Goal: Information Seeking & Learning: Learn about a topic

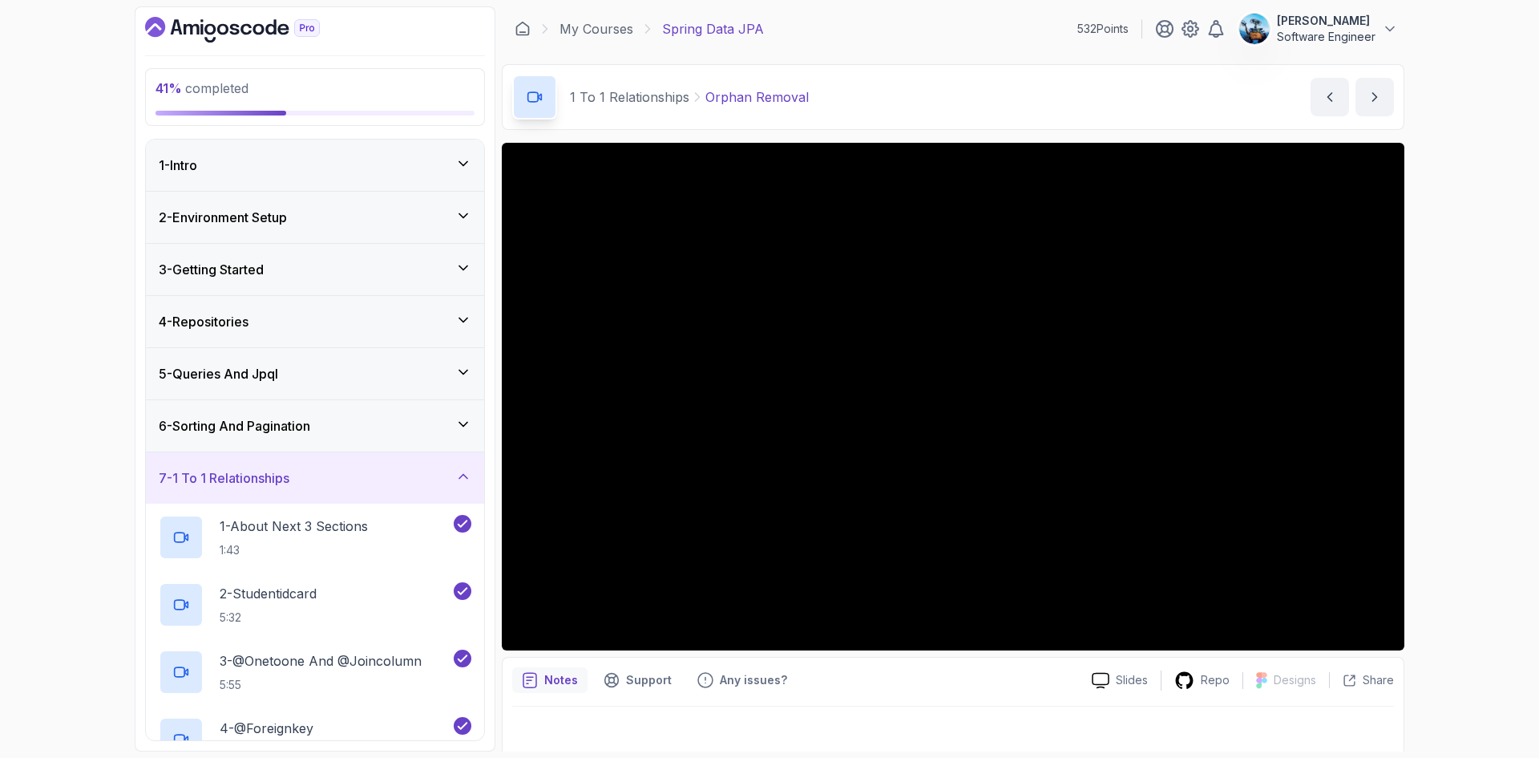
scroll to position [879, 0]
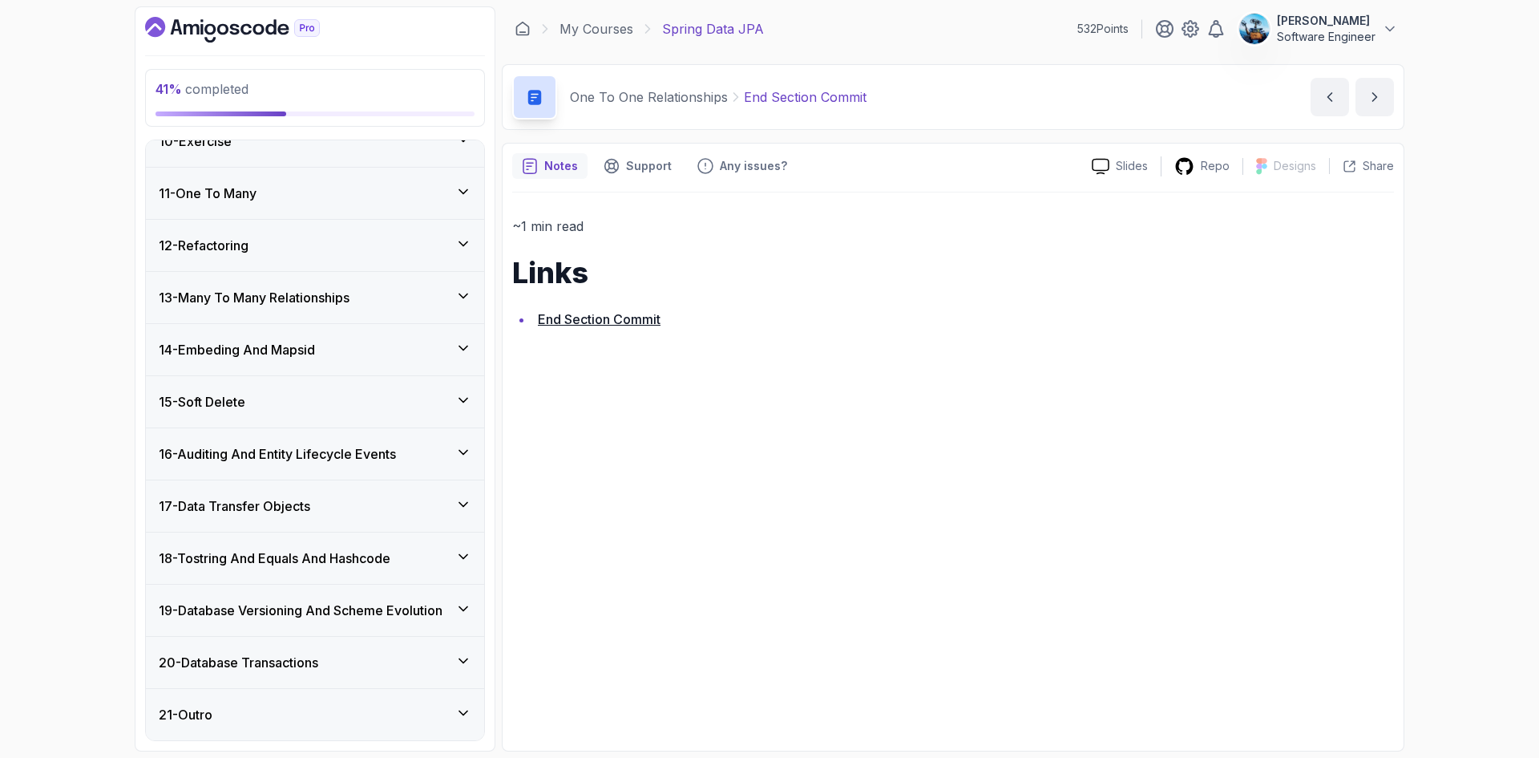
scroll to position [560, 0]
click at [609, 316] on link "End Section Commit" at bounding box center [599, 319] width 123 height 16
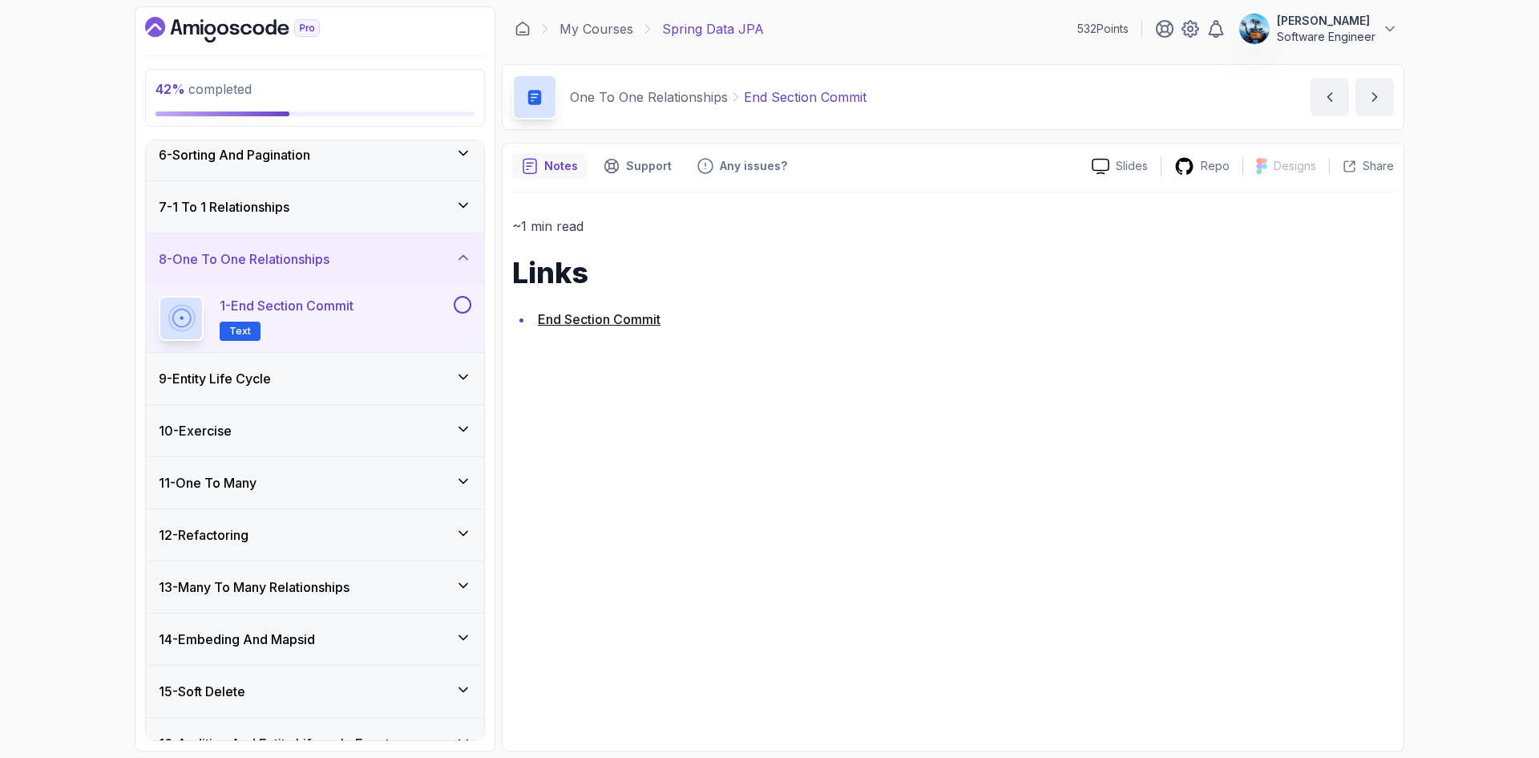
scroll to position [160, 0]
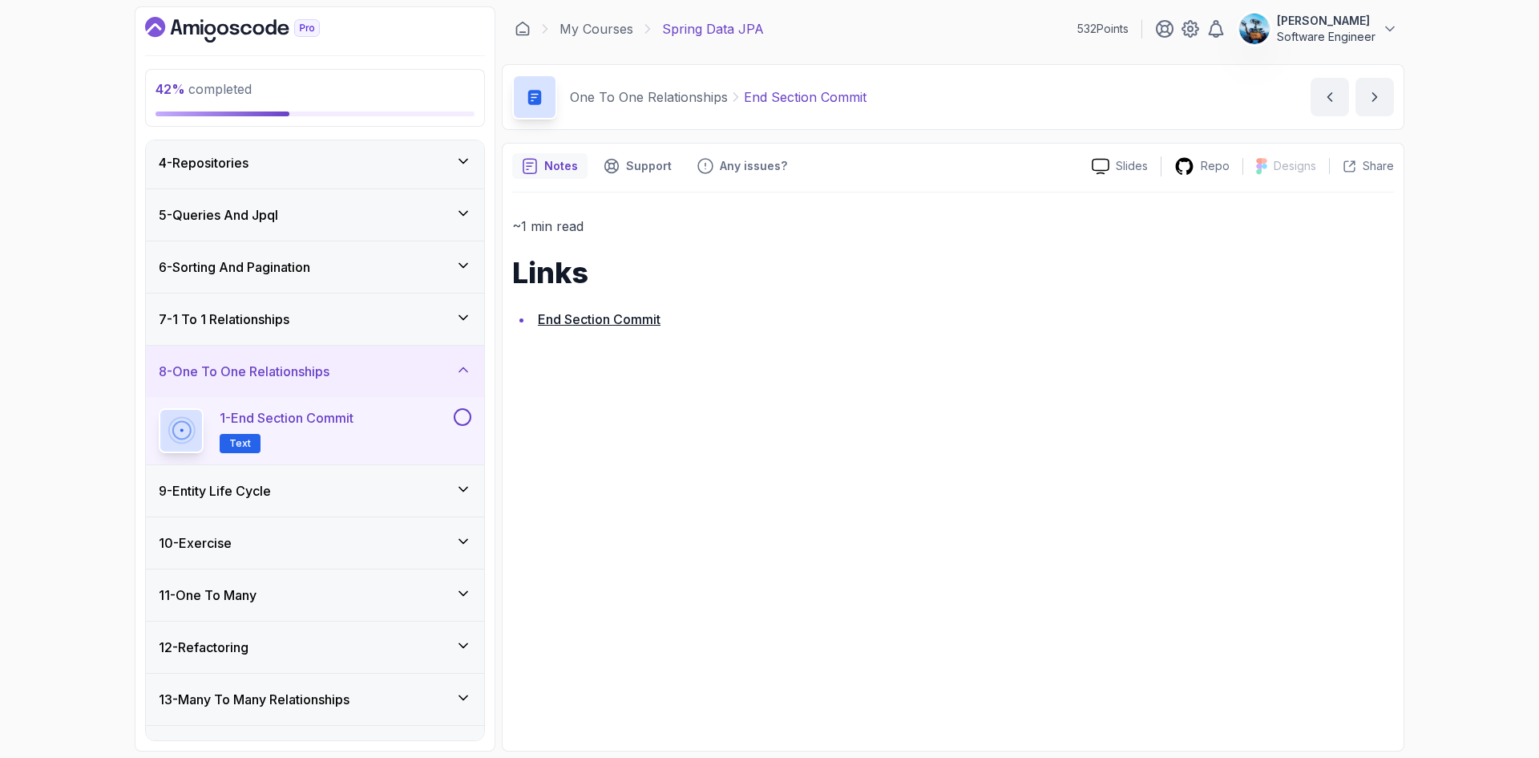
click at [463, 414] on button at bounding box center [463, 417] width 18 height 18
click at [1379, 89] on icon "next content" at bounding box center [1375, 97] width 16 height 16
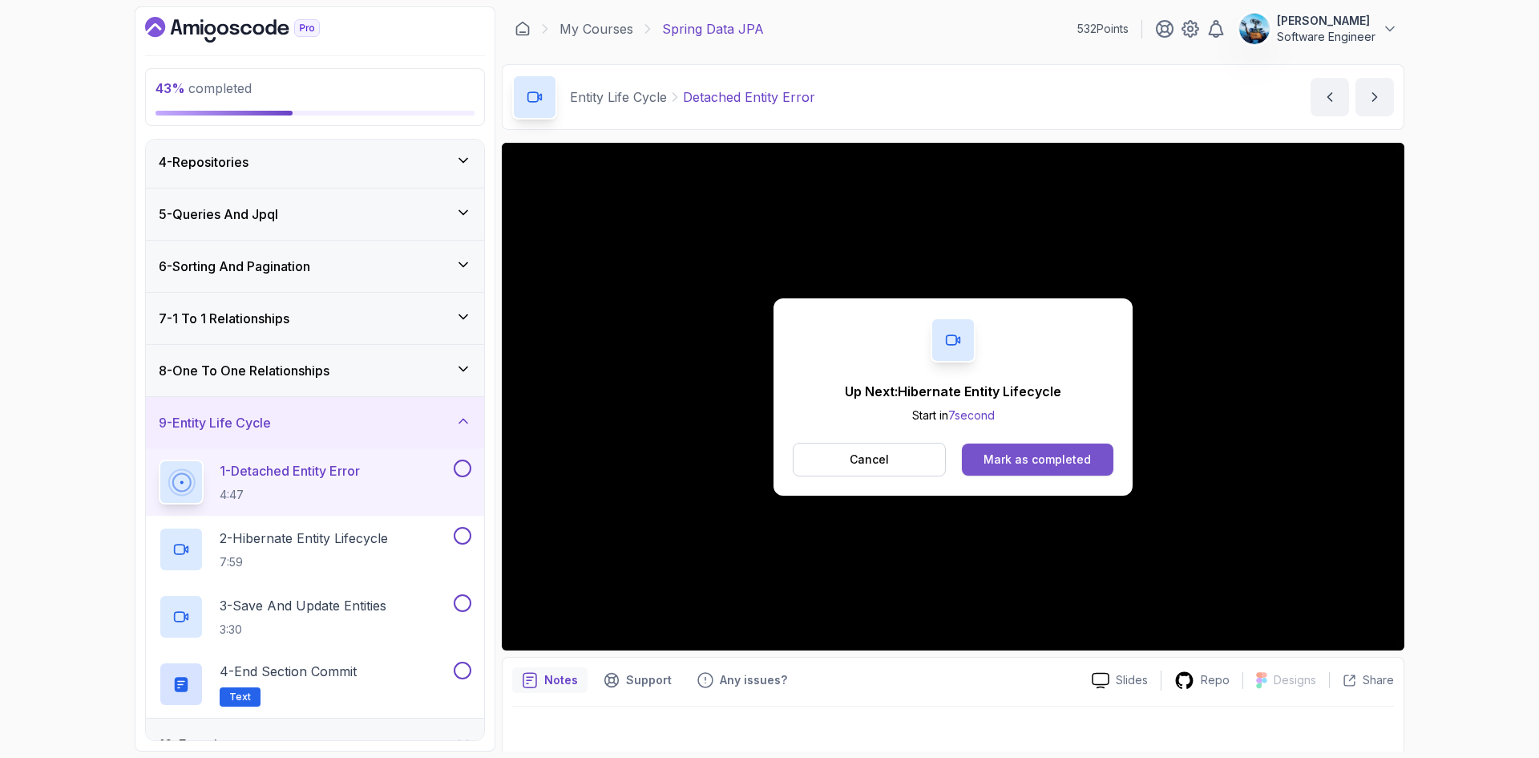
click at [1053, 454] on div "Mark as completed" at bounding box center [1037, 459] width 107 height 16
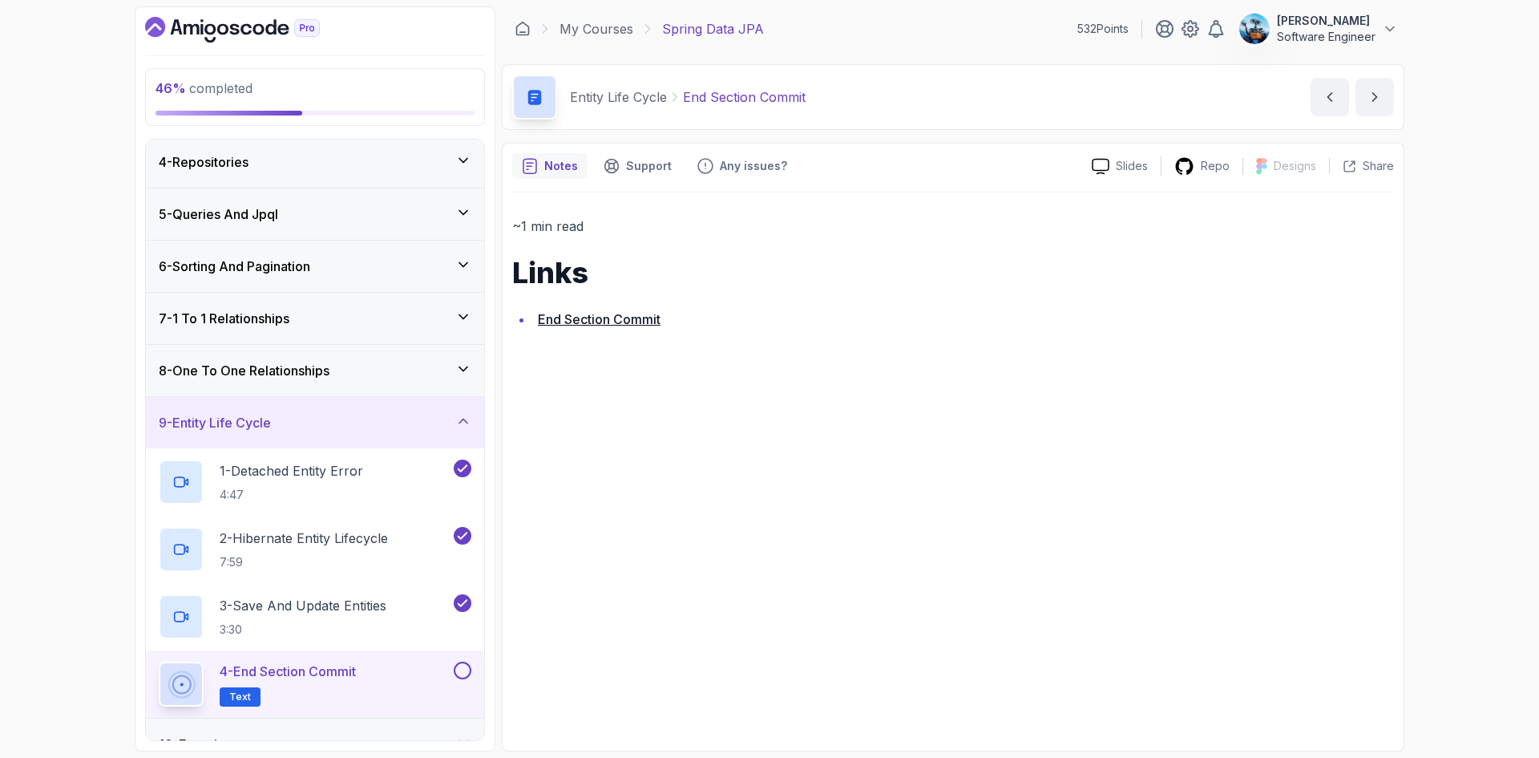
click at [577, 321] on link "End Section Commit" at bounding box center [599, 319] width 123 height 16
click at [463, 675] on button at bounding box center [463, 670] width 18 height 18
click at [269, 370] on h3 "8 - One To One Relationships" at bounding box center [244, 370] width 171 height 19
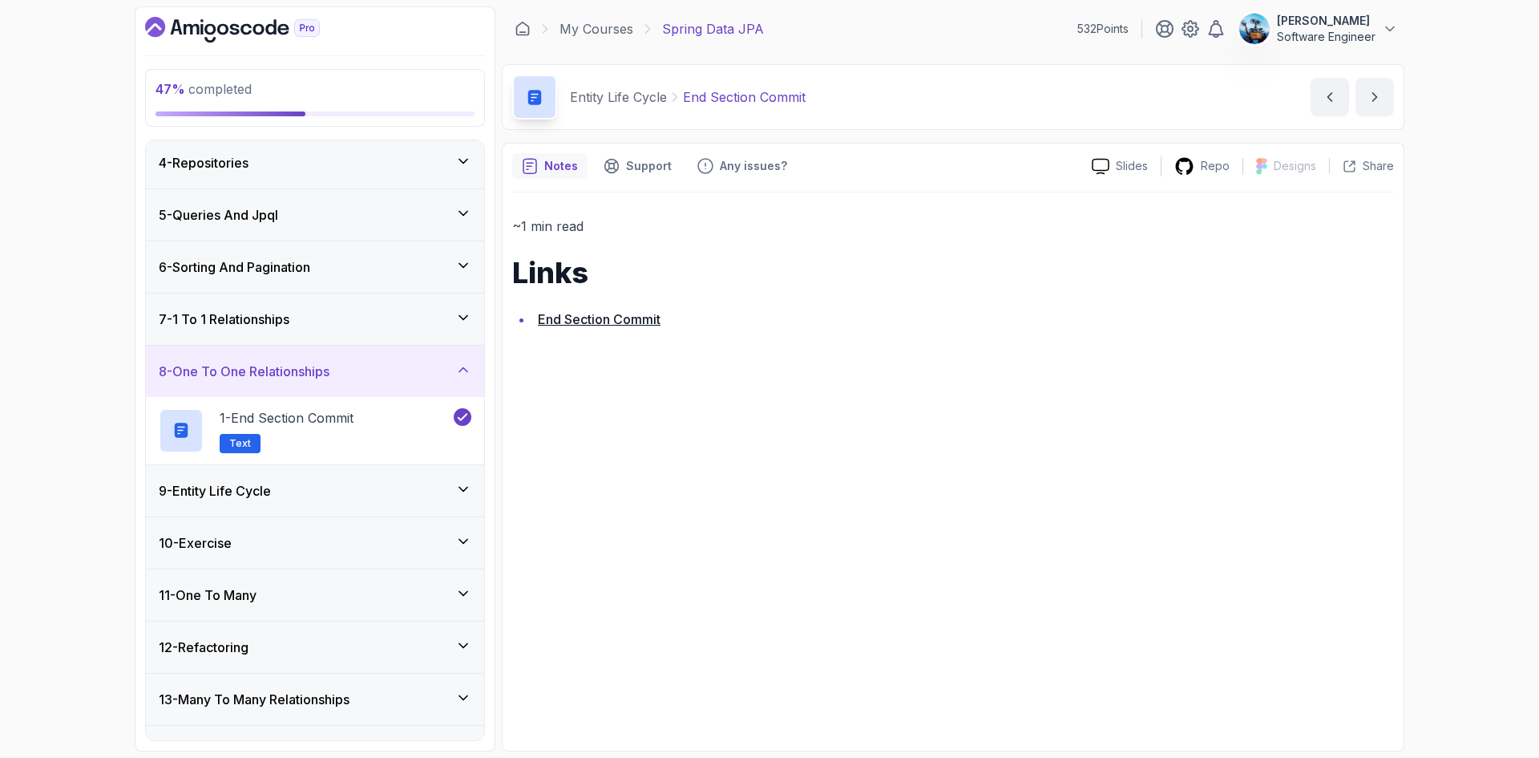
click at [371, 307] on div "7 - 1 To 1 Relationships" at bounding box center [315, 318] width 338 height 51
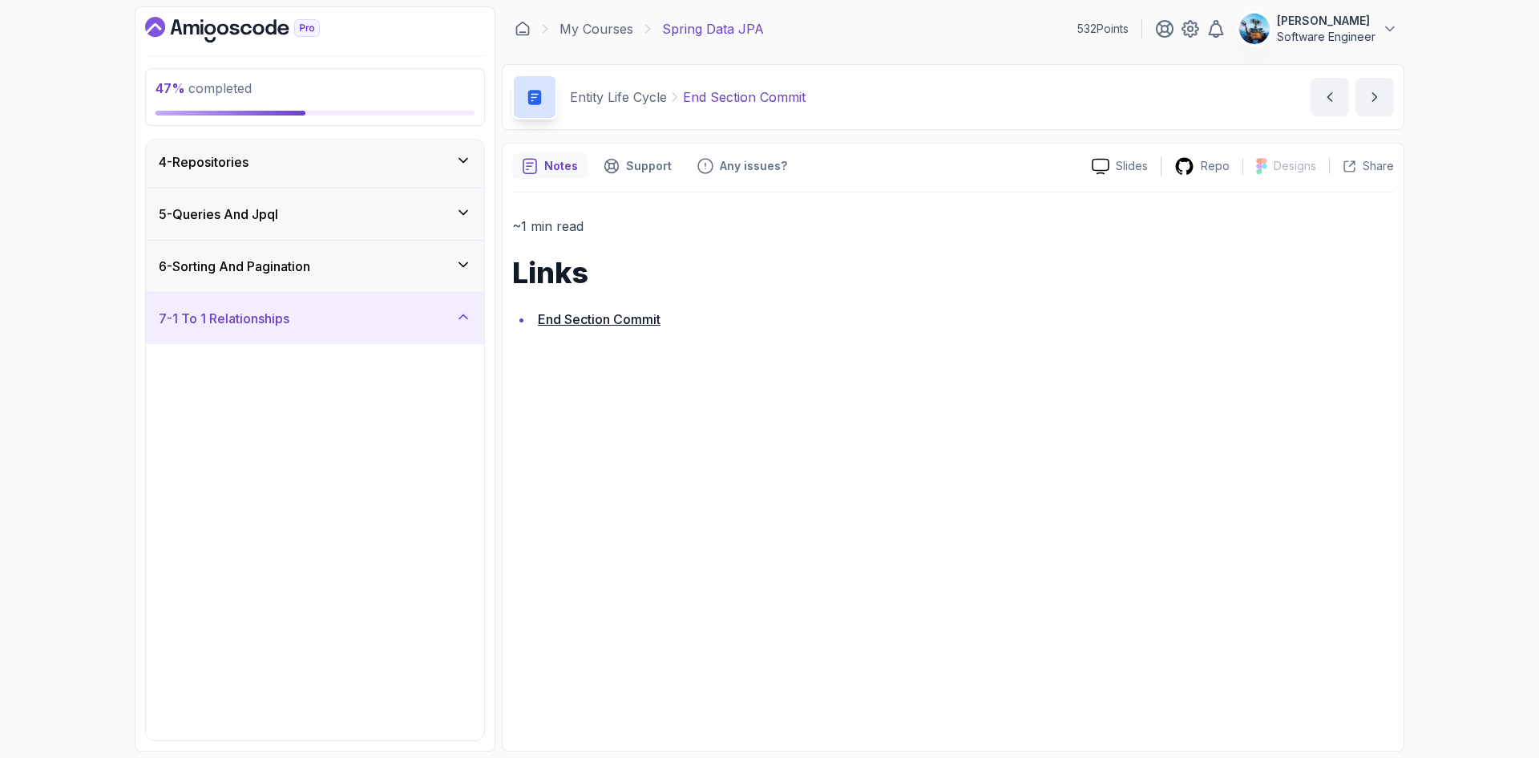
click at [364, 273] on div "6 - Sorting And Pagination" at bounding box center [315, 266] width 313 height 19
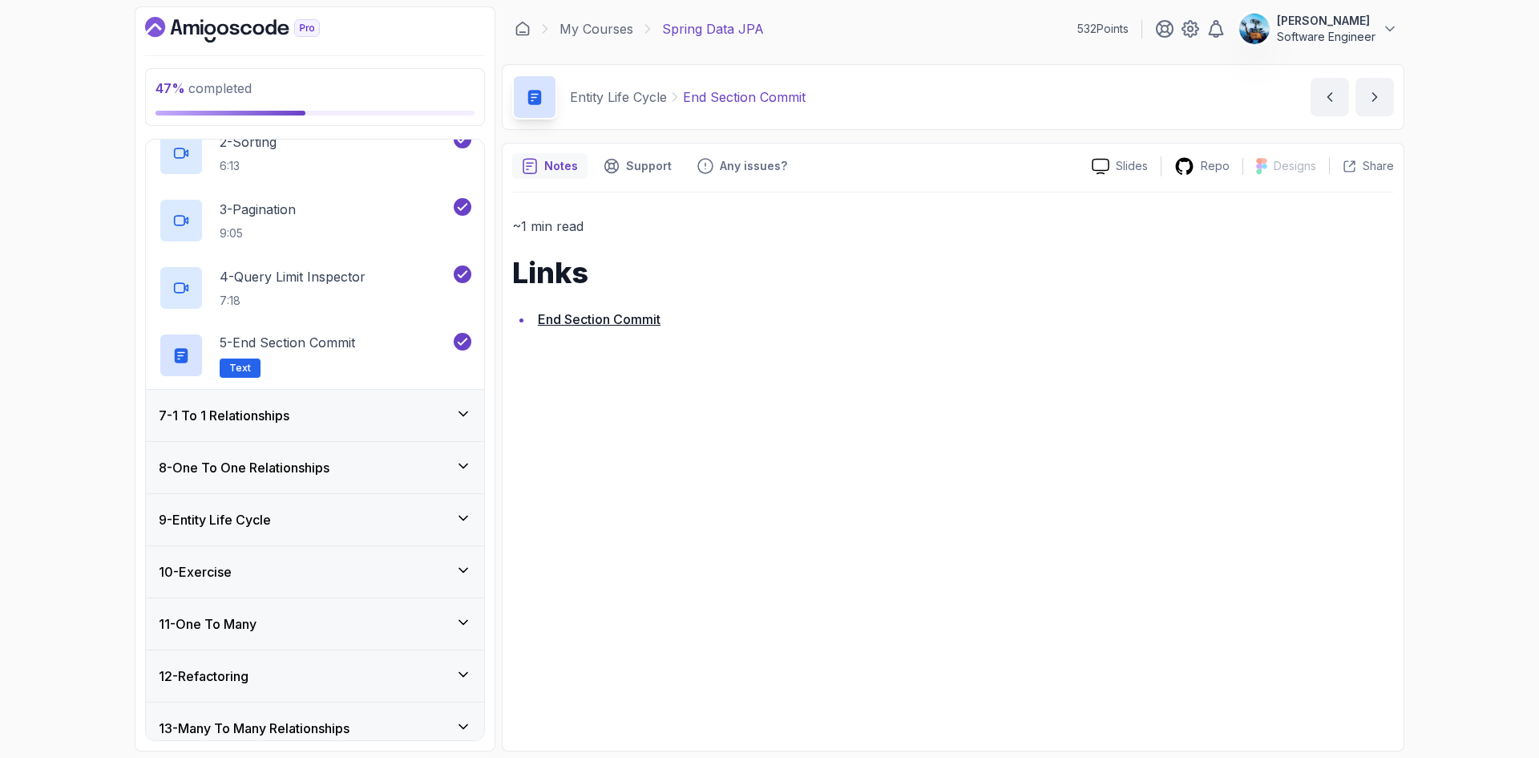
scroll to position [400, 0]
click at [319, 415] on div "7 - 1 To 1 Relationships" at bounding box center [315, 414] width 313 height 19
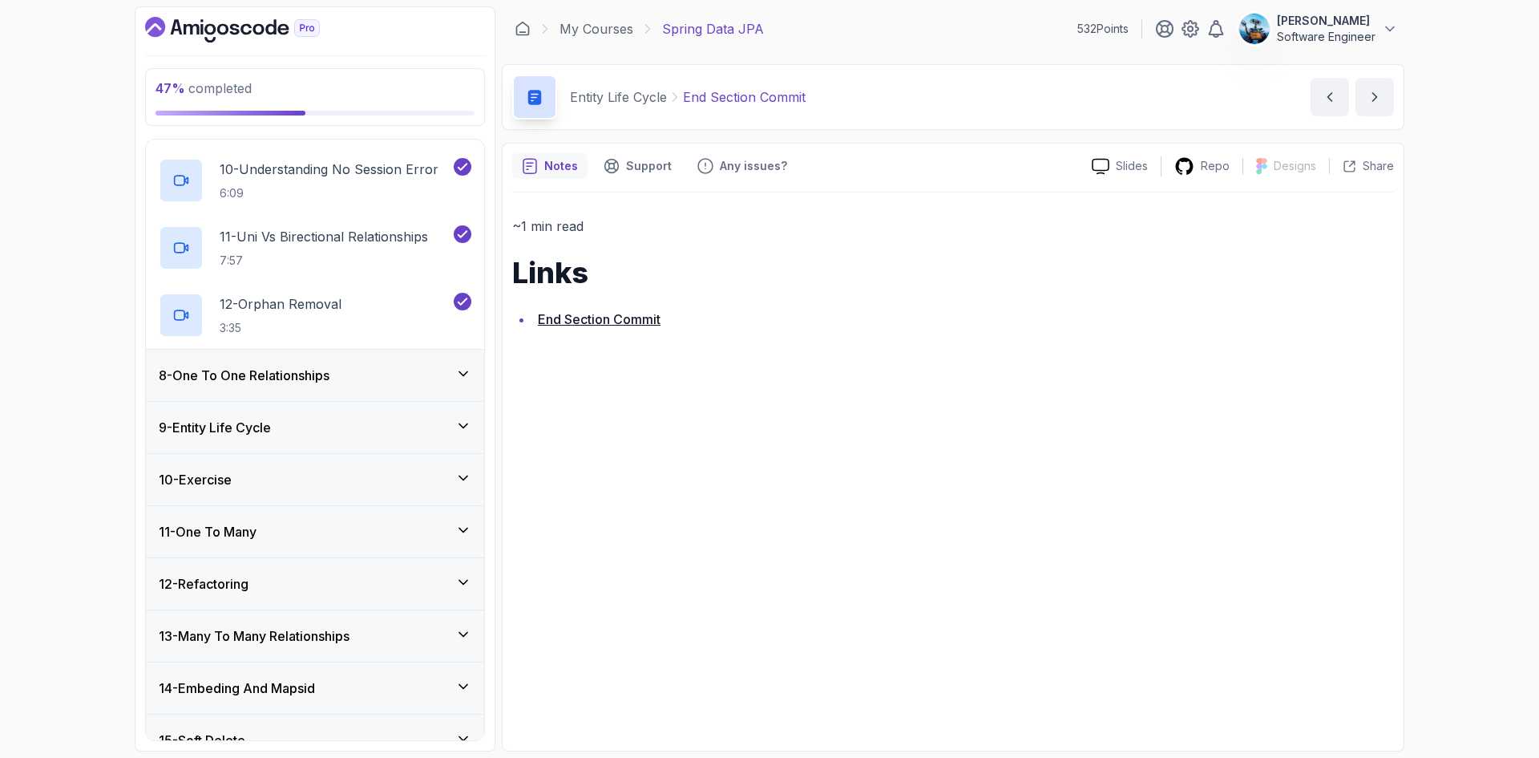
click at [317, 376] on h3 "8 - One To One Relationships" at bounding box center [244, 375] width 171 height 19
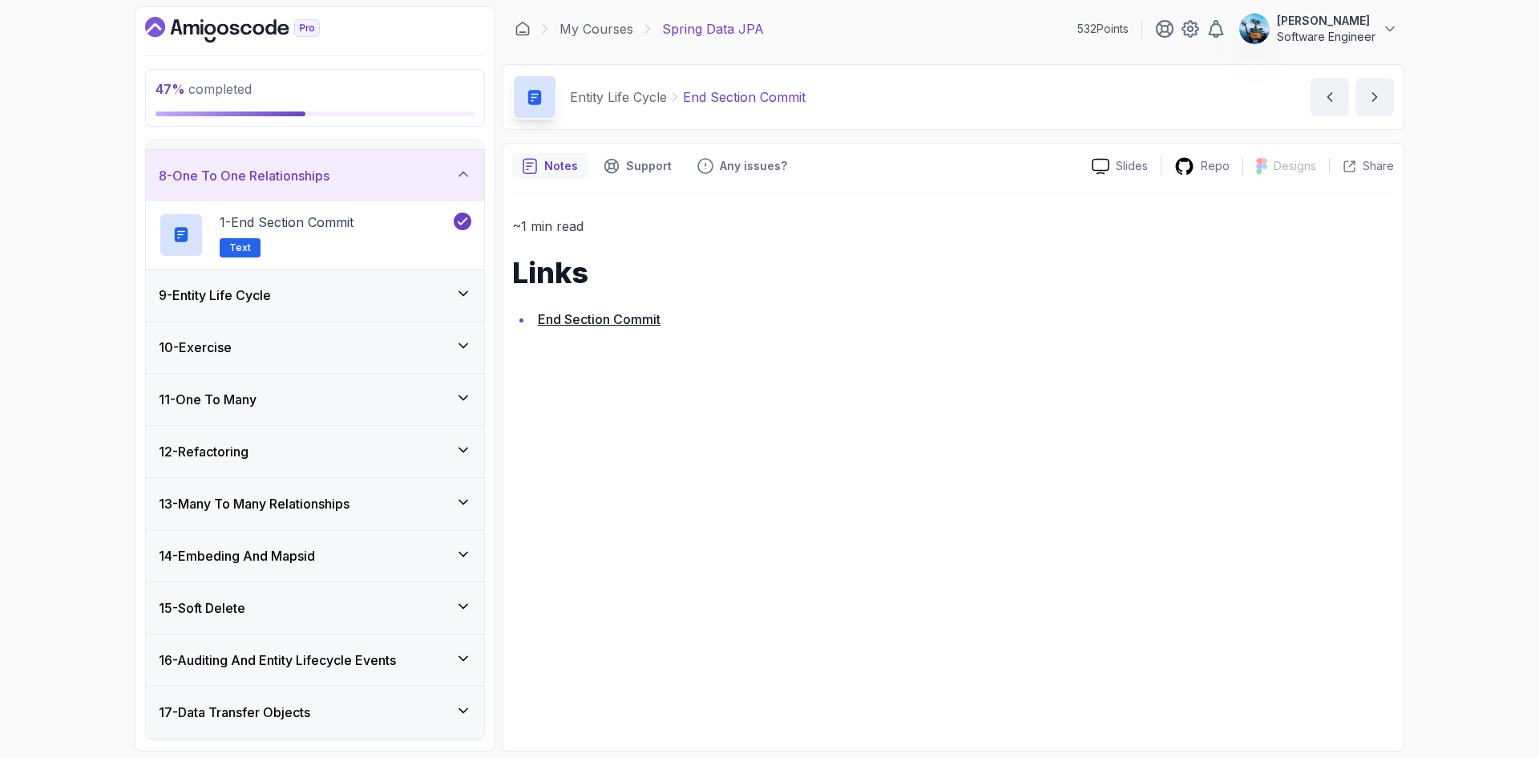
scroll to position [240, 0]
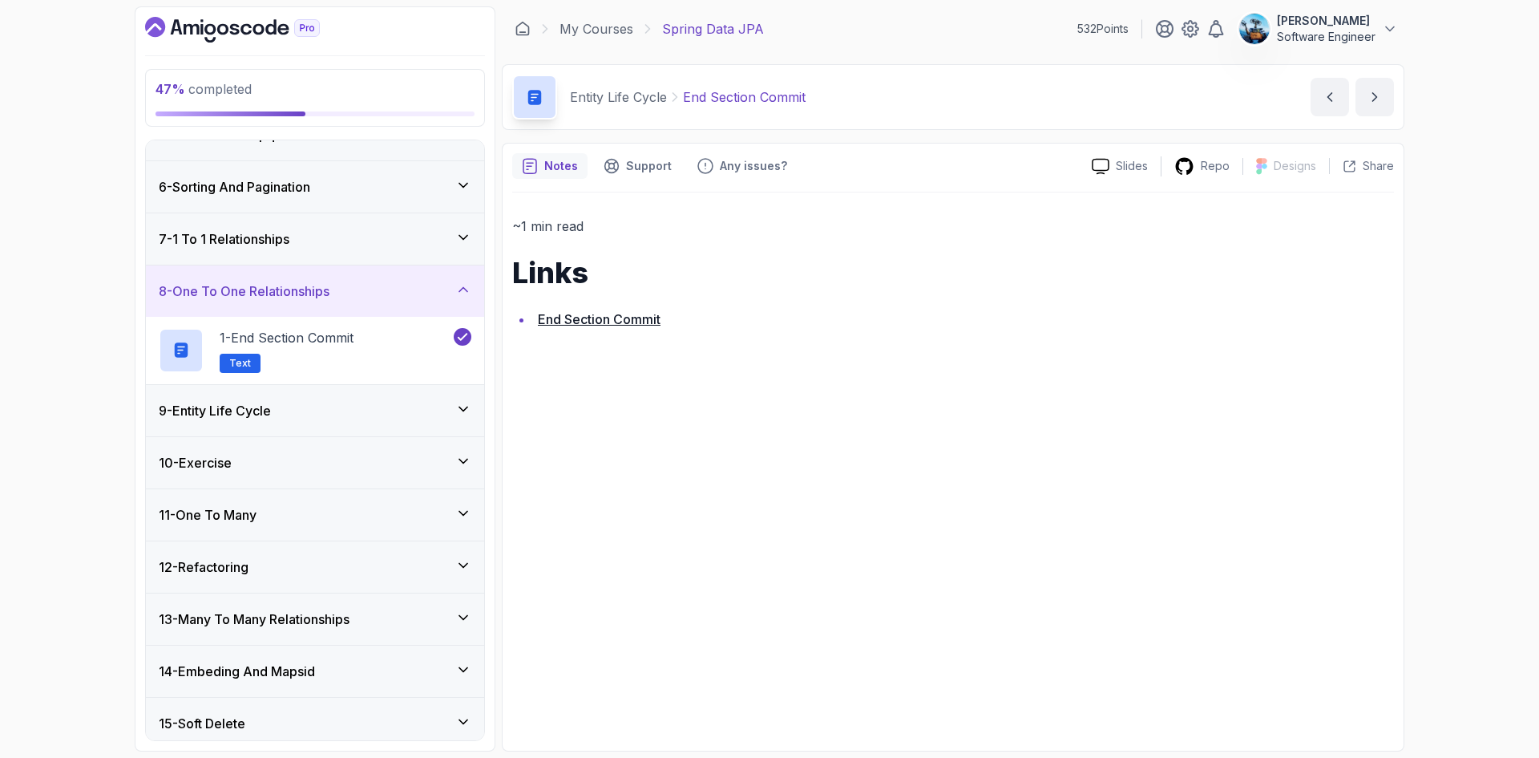
click at [336, 406] on div "9 - Entity Life Cycle" at bounding box center [315, 410] width 313 height 19
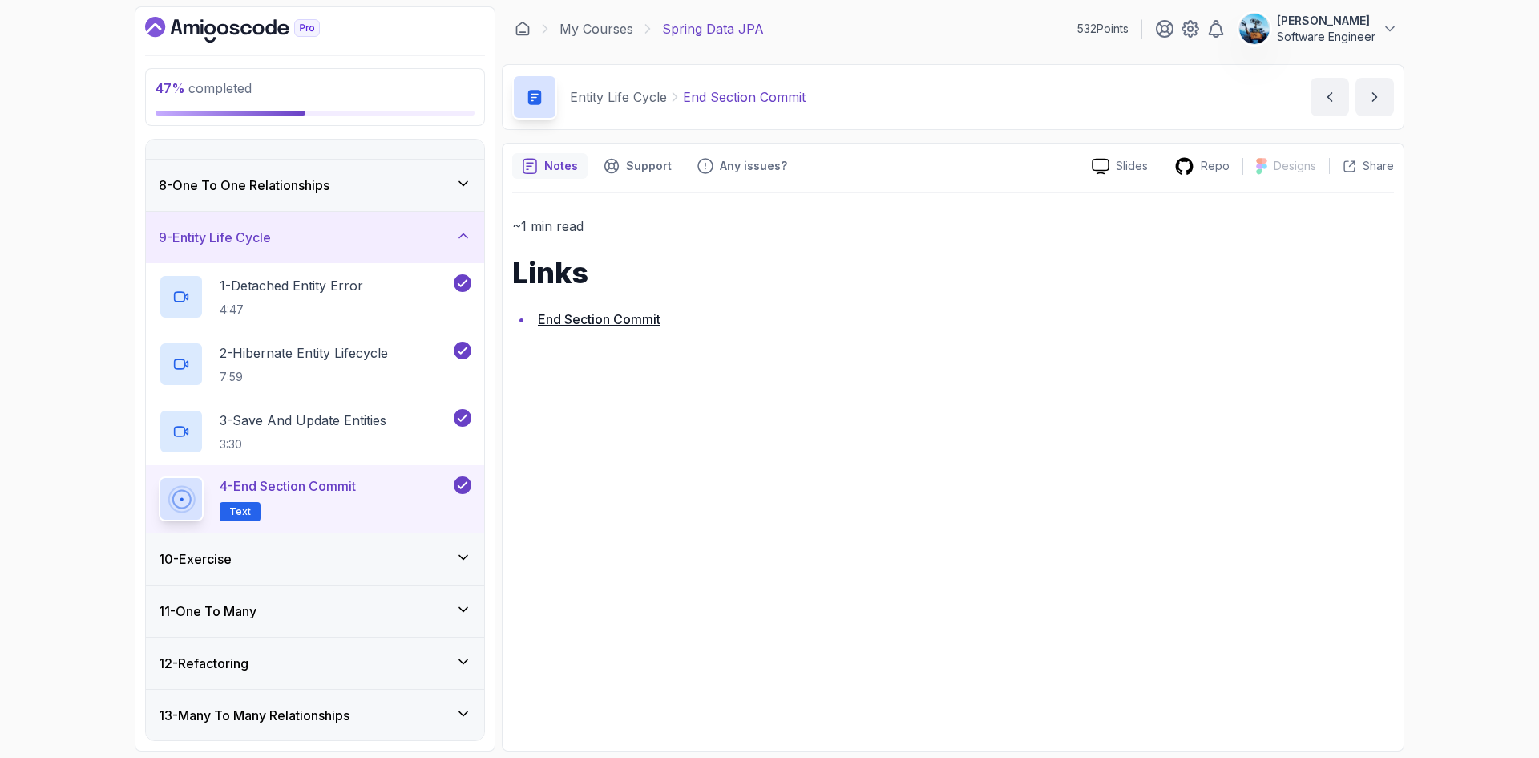
scroll to position [400, 0]
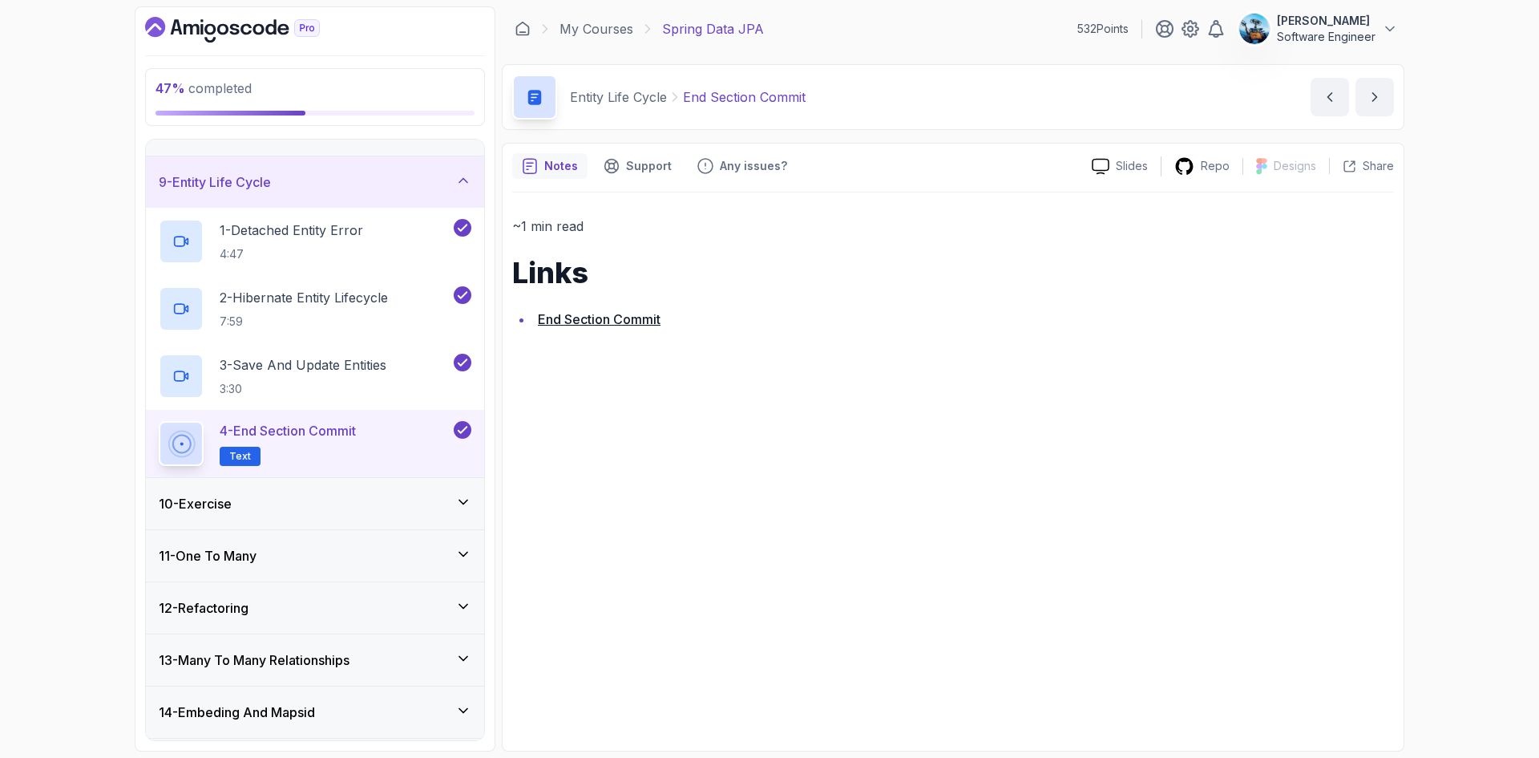
click at [370, 492] on div "10 - Exercise" at bounding box center [315, 503] width 338 height 51
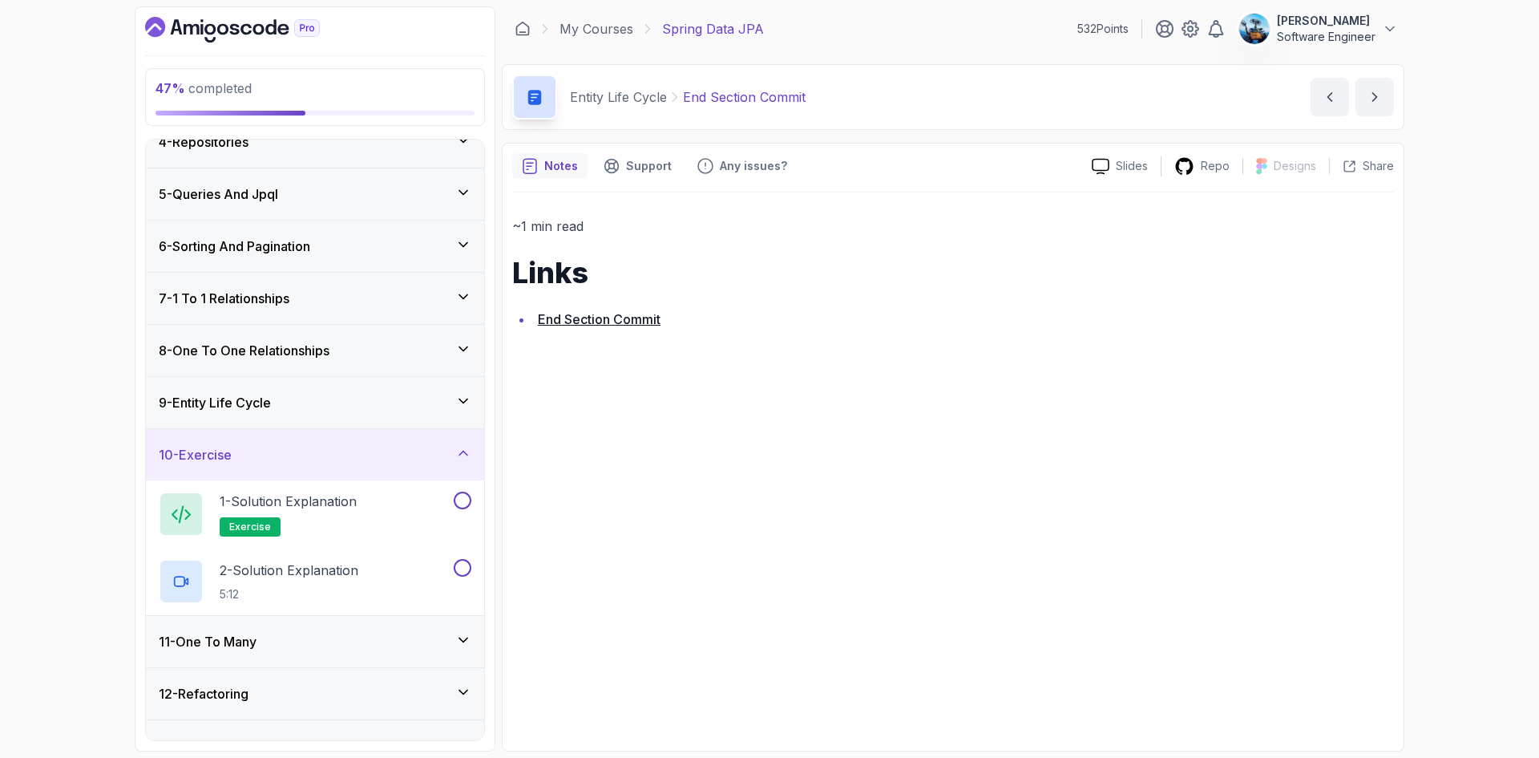
scroll to position [160, 0]
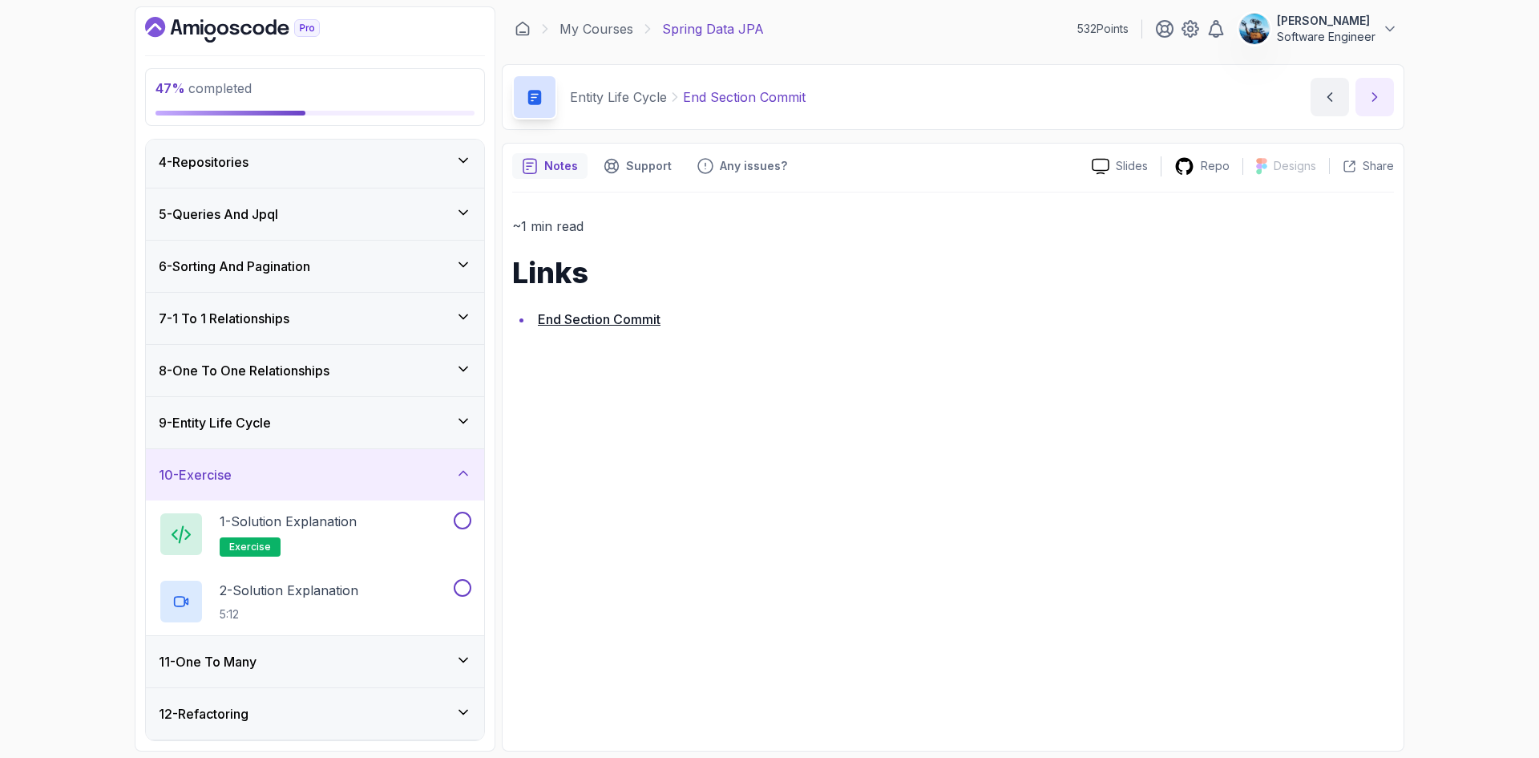
click at [1358, 106] on button "next content" at bounding box center [1375, 97] width 38 height 38
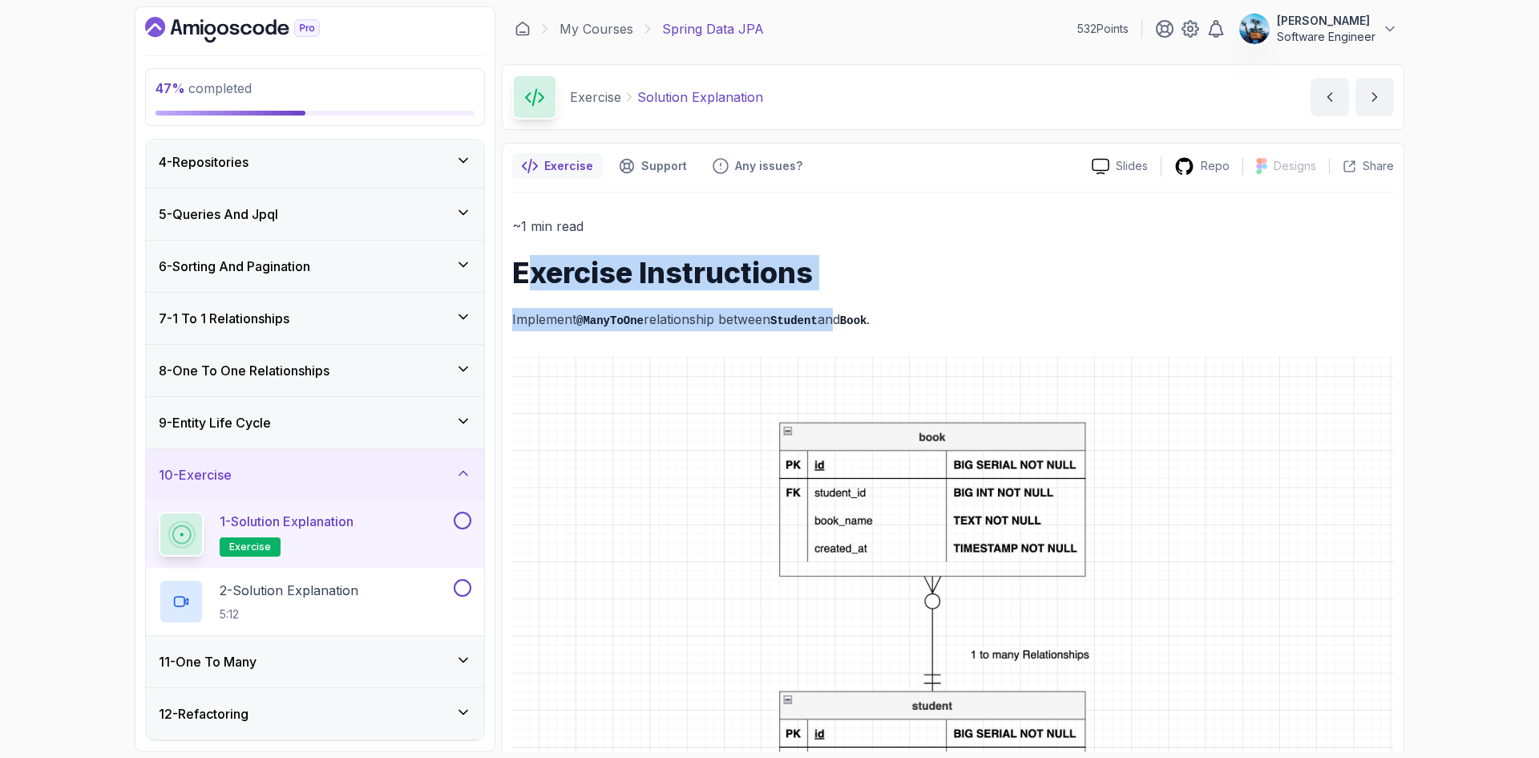
drag, startPoint x: 573, startPoint y: 279, endPoint x: 832, endPoint y: 299, distance: 259.7
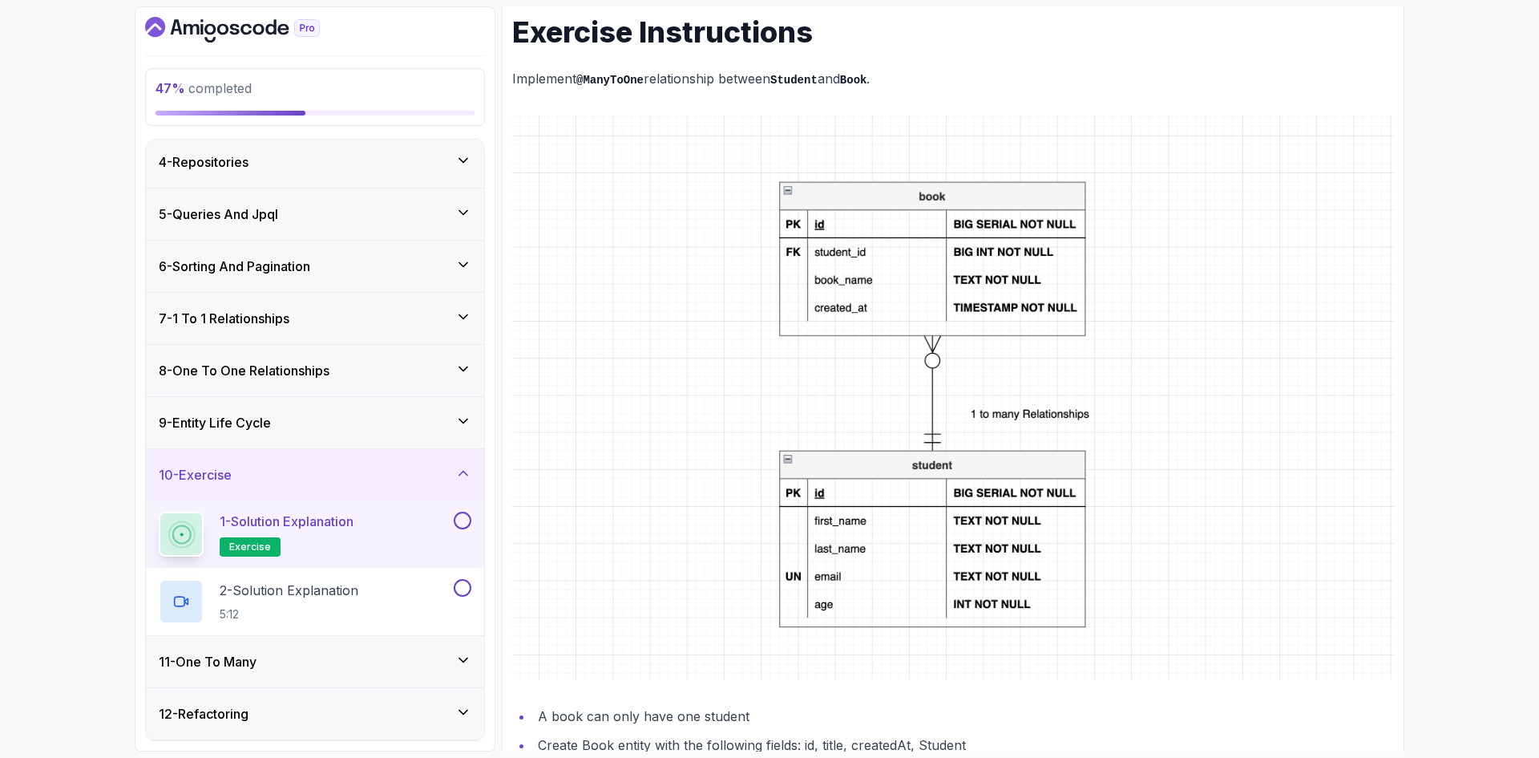
scroll to position [481, 0]
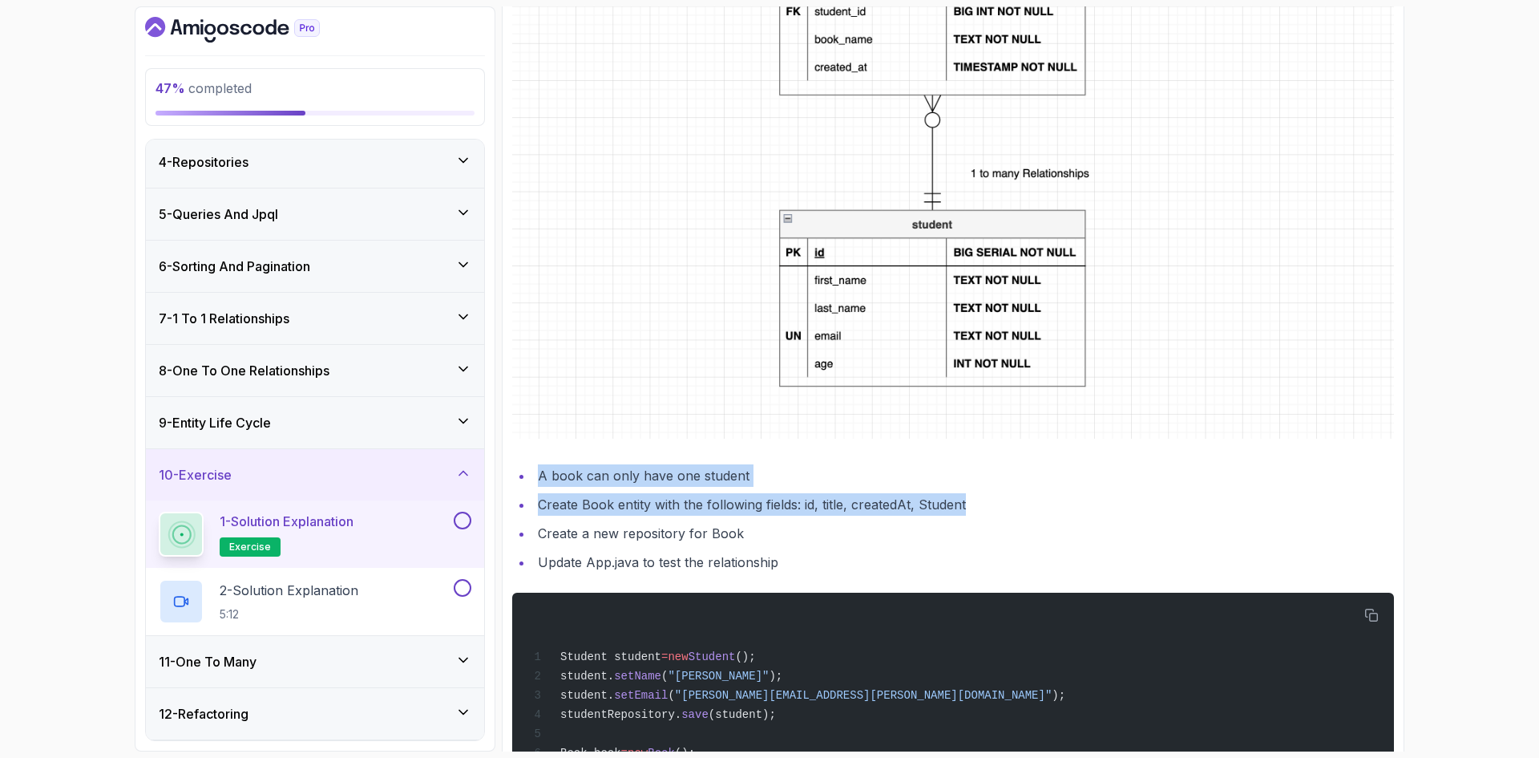
drag, startPoint x: 537, startPoint y: 468, endPoint x: 988, endPoint y: 492, distance: 451.2
click at [988, 492] on ul "A book can only have one student Create Book entity with the following fields: …" at bounding box center [953, 518] width 882 height 109
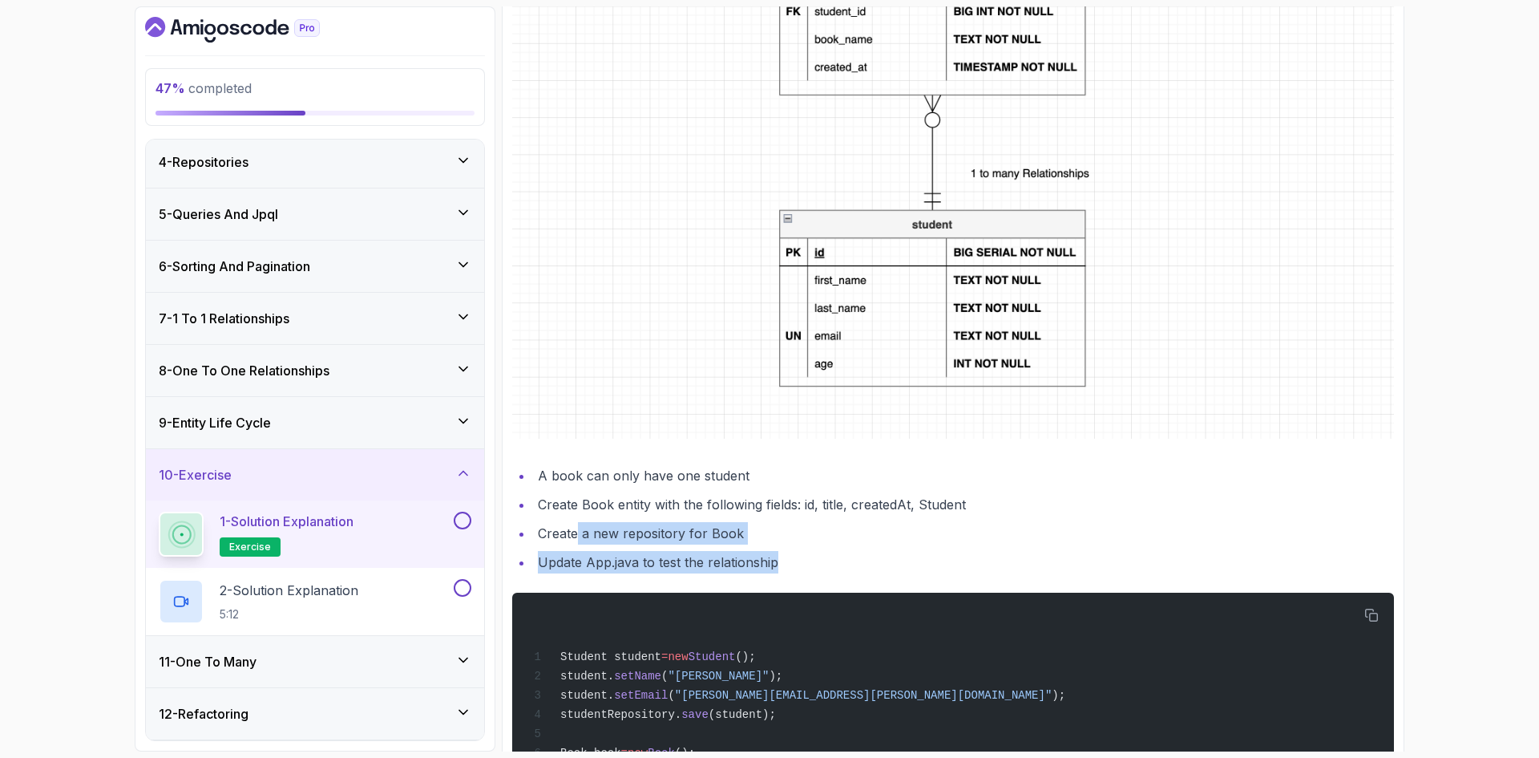
drag, startPoint x: 575, startPoint y: 532, endPoint x: 776, endPoint y: 566, distance: 204.2
click at [776, 566] on ul "A book can only have one student Create Book entity with the following fields: …" at bounding box center [953, 518] width 882 height 109
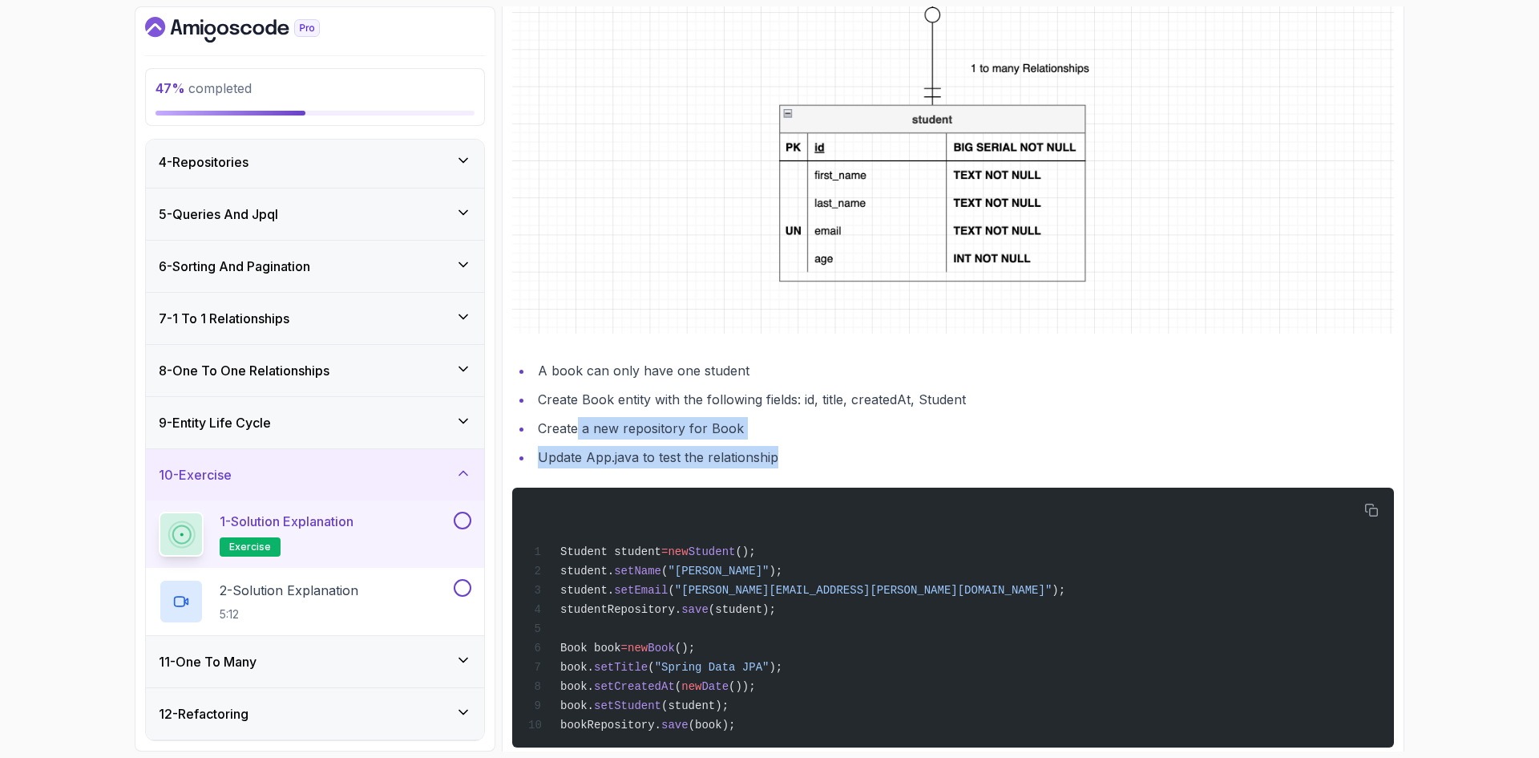
scroll to position [619, 0]
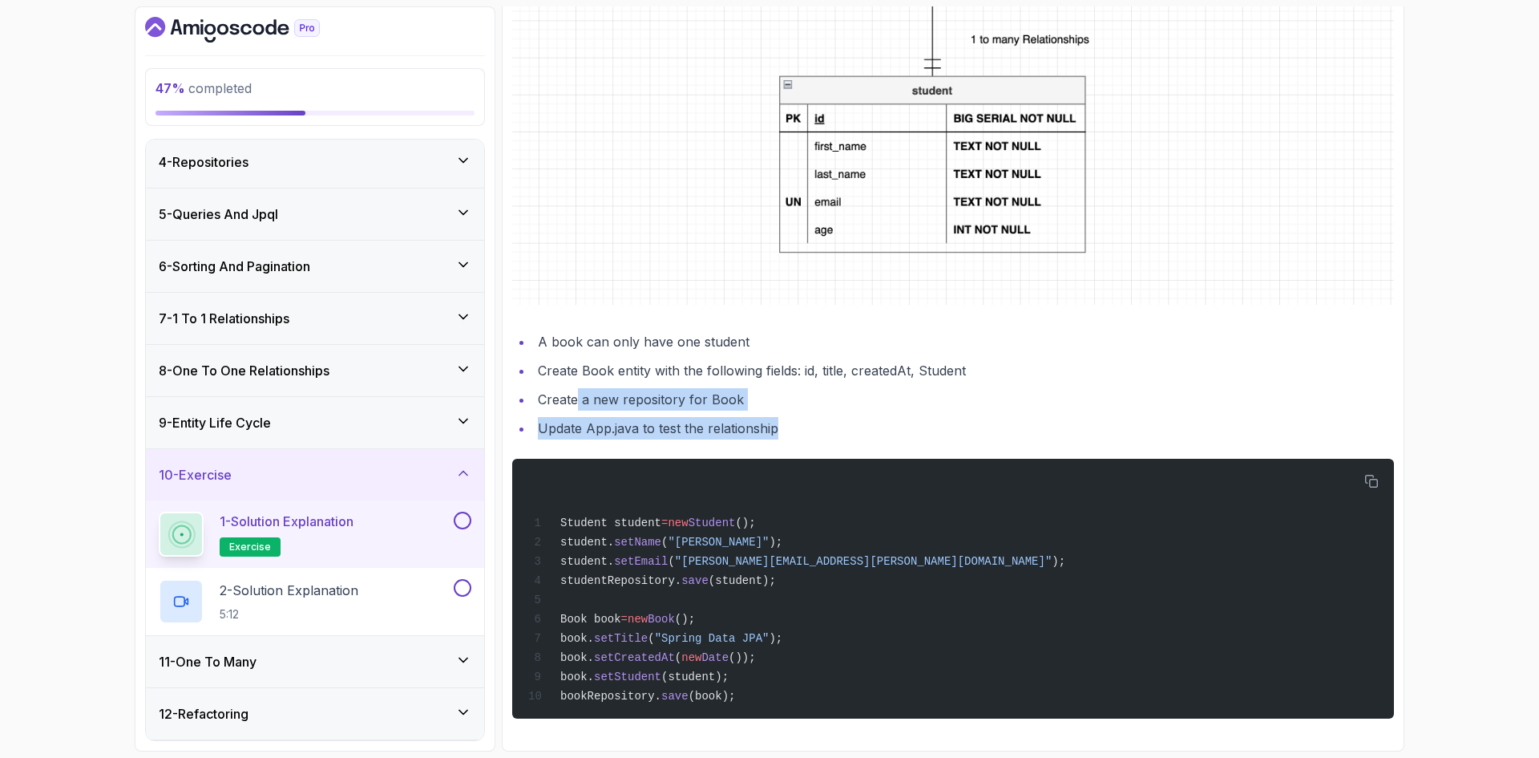
click at [854, 379] on ul "A book can only have one student Create Book entity with the following fields: …" at bounding box center [953, 384] width 882 height 109
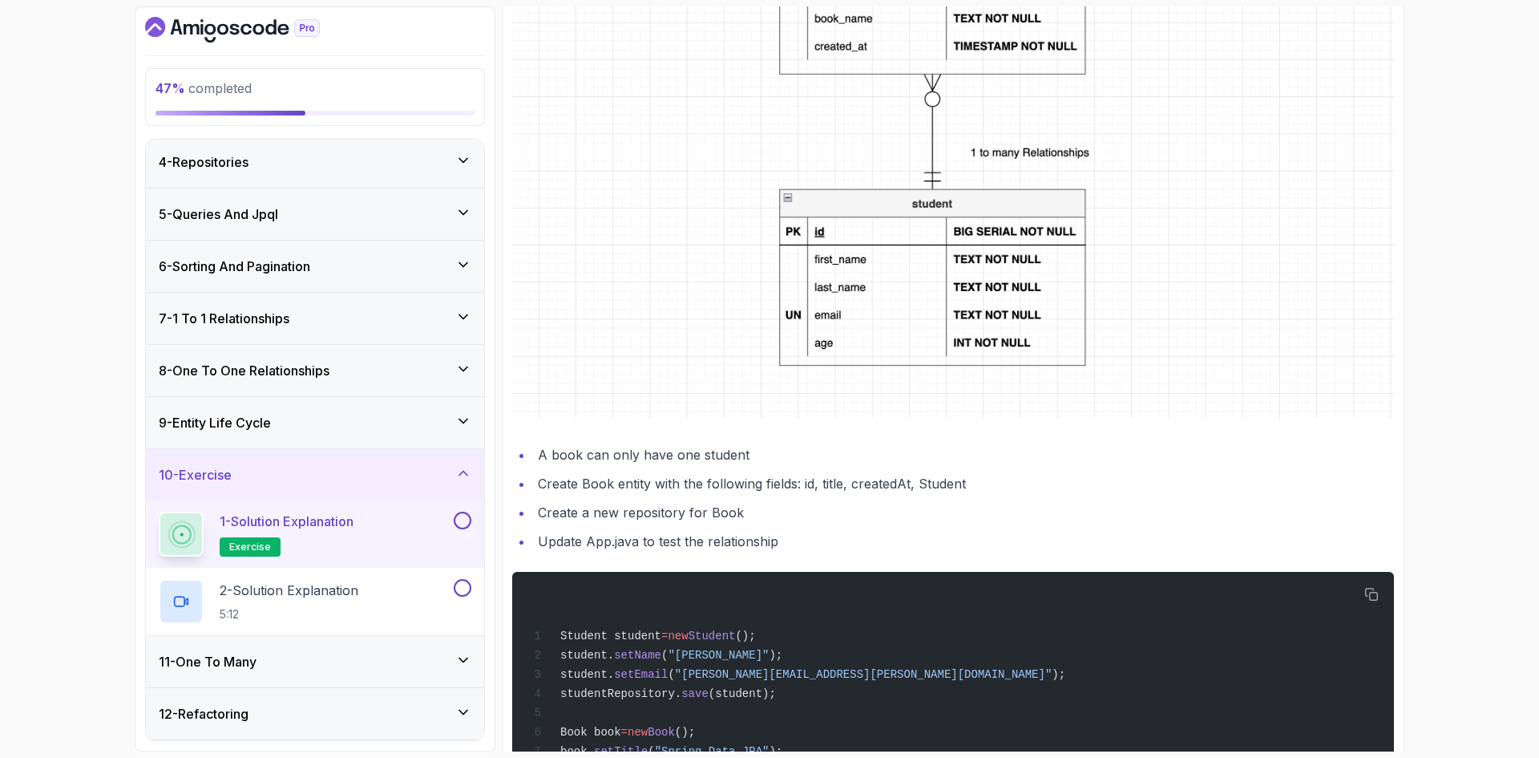
scroll to position [378, 0]
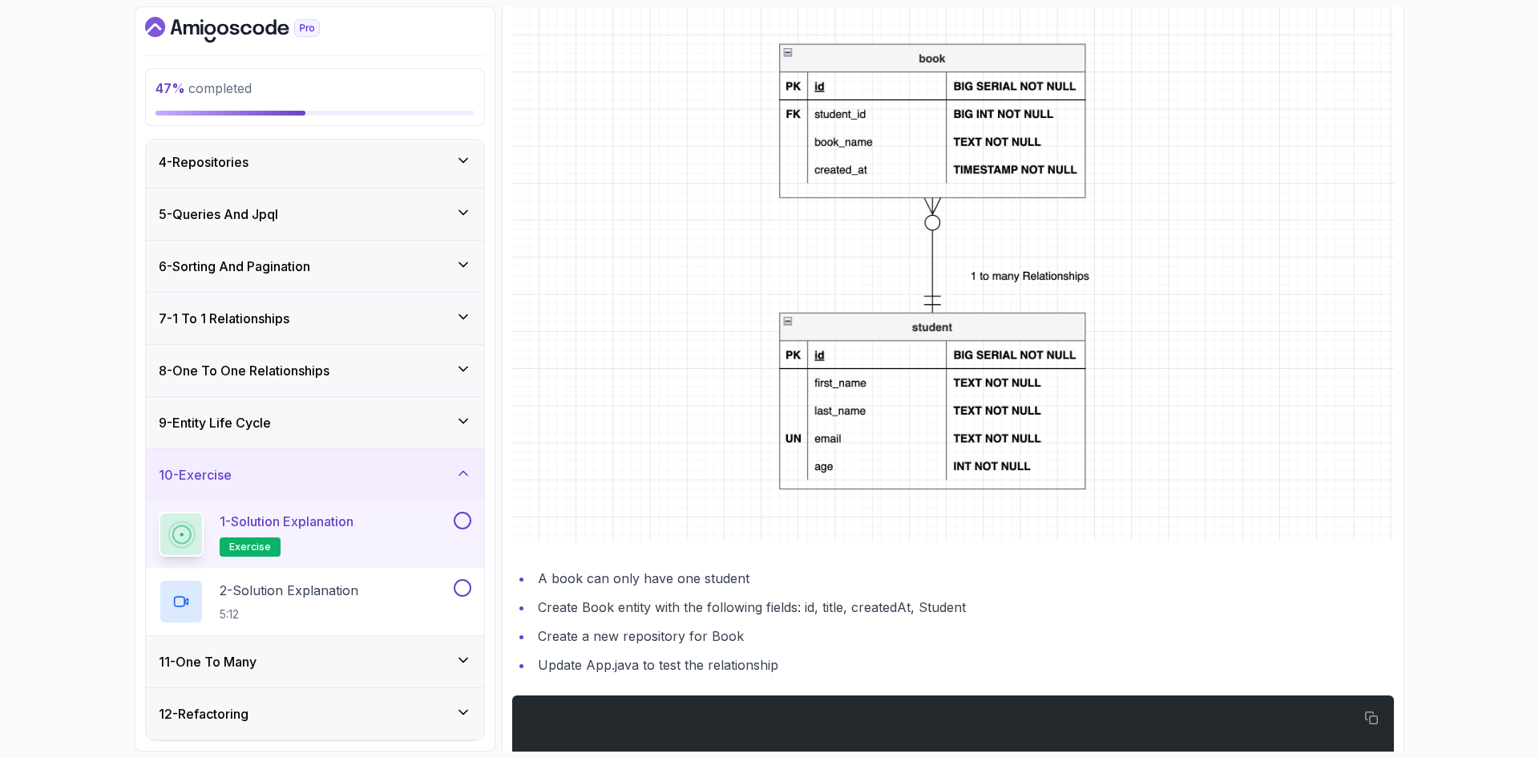
click at [734, 605] on li "Create Book entity with the following fields: id, title, createdAt, Student" at bounding box center [963, 607] width 861 height 22
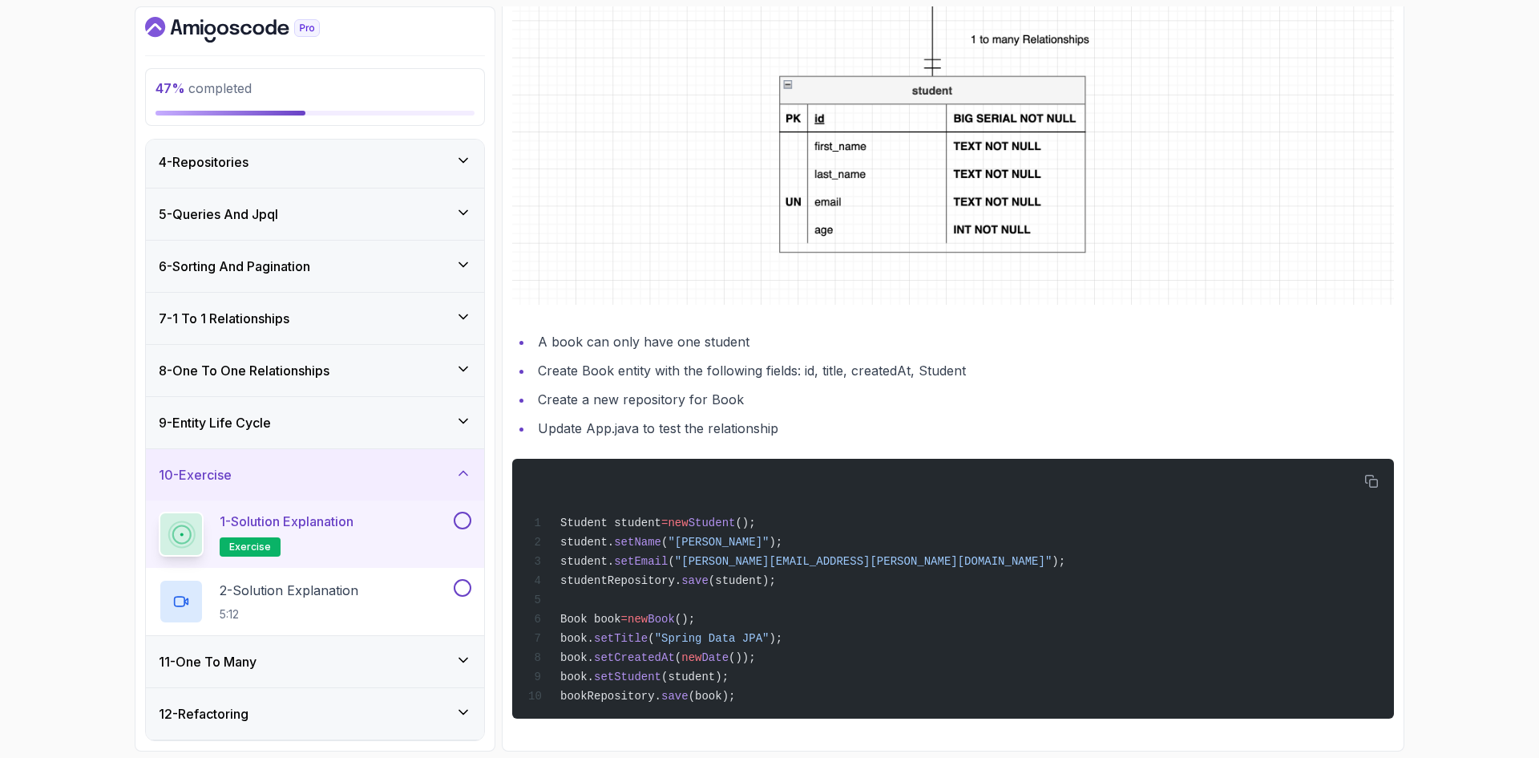
scroll to position [298, 0]
